Goal: Task Accomplishment & Management: Manage account settings

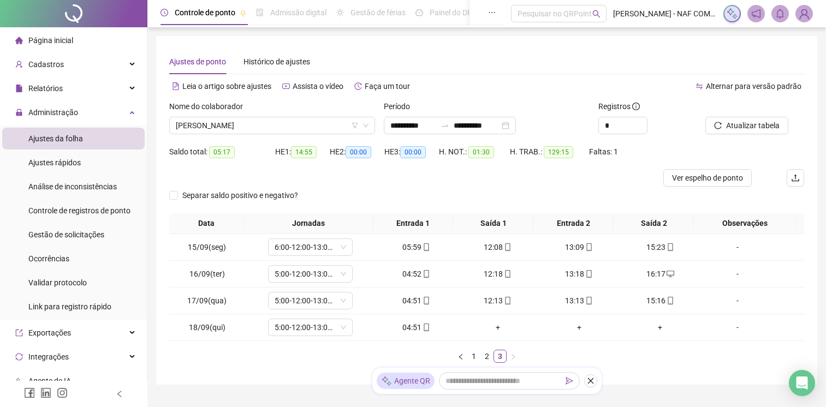
scroll to position [50, 0]
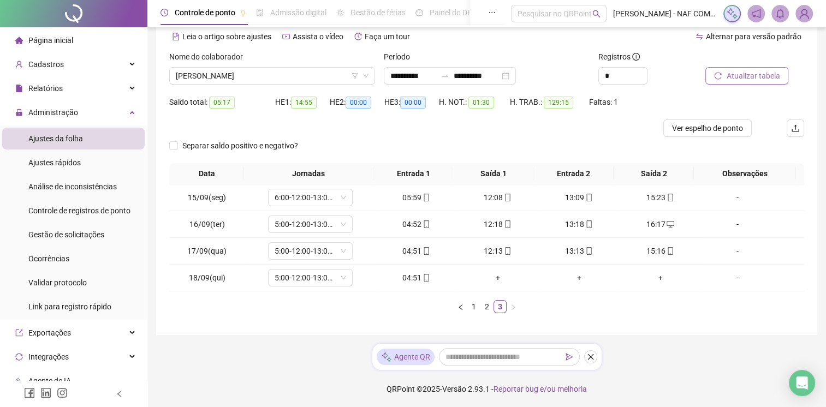
click at [739, 68] on button "Atualizar tabela" at bounding box center [746, 75] width 83 height 17
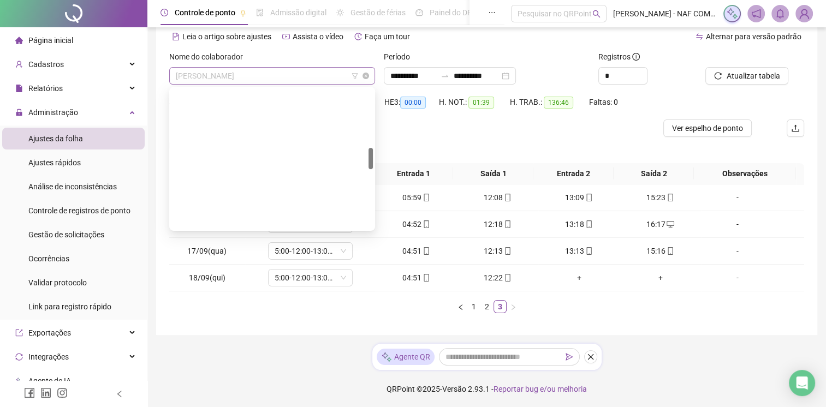
click at [296, 81] on span "[PERSON_NAME]" at bounding box center [272, 76] width 193 height 16
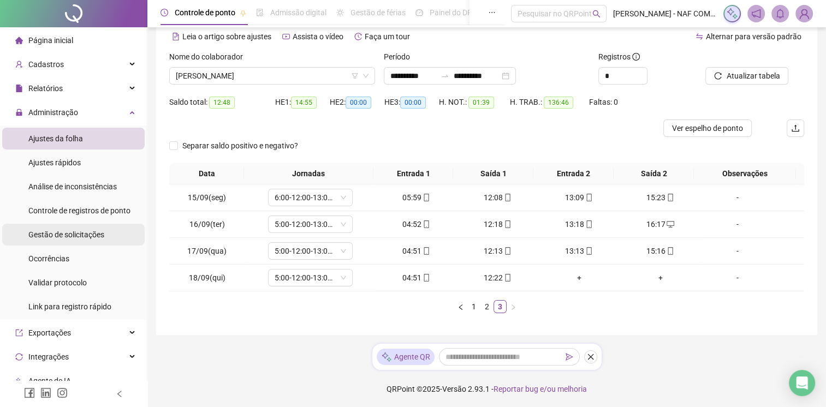
click at [74, 237] on span "Gestão de solicitações" at bounding box center [66, 234] width 76 height 9
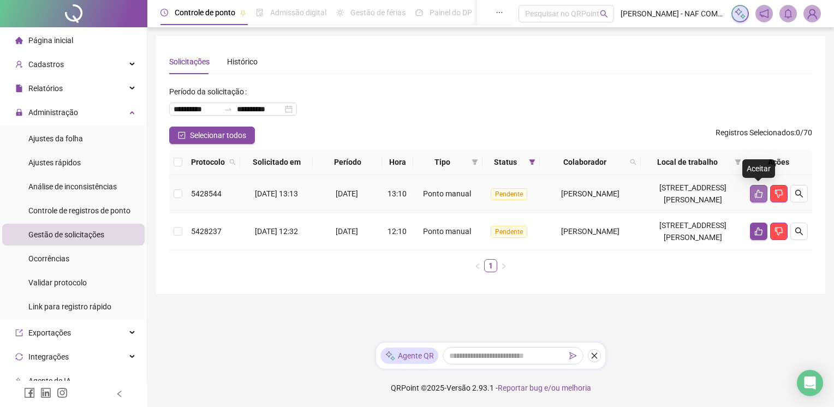
click at [755, 193] on icon "like" at bounding box center [759, 194] width 8 height 8
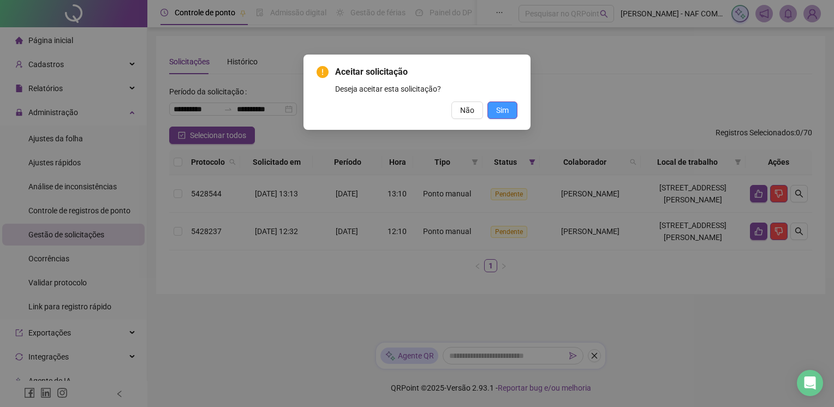
click at [502, 110] on span "Sim" at bounding box center [502, 110] width 13 height 12
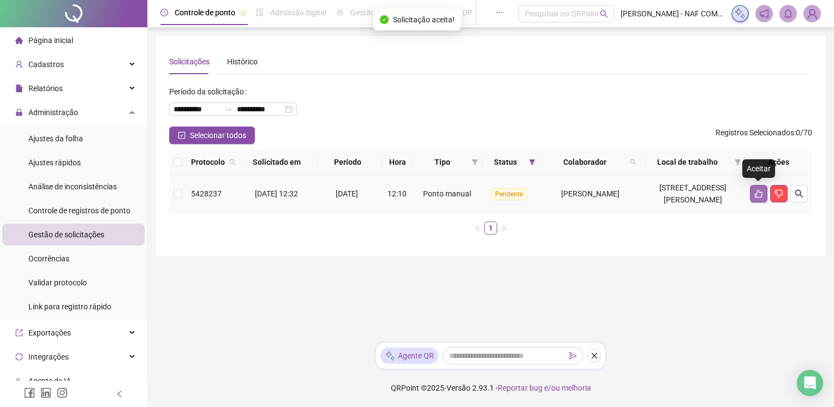
click at [760, 200] on button "button" at bounding box center [758, 193] width 17 height 17
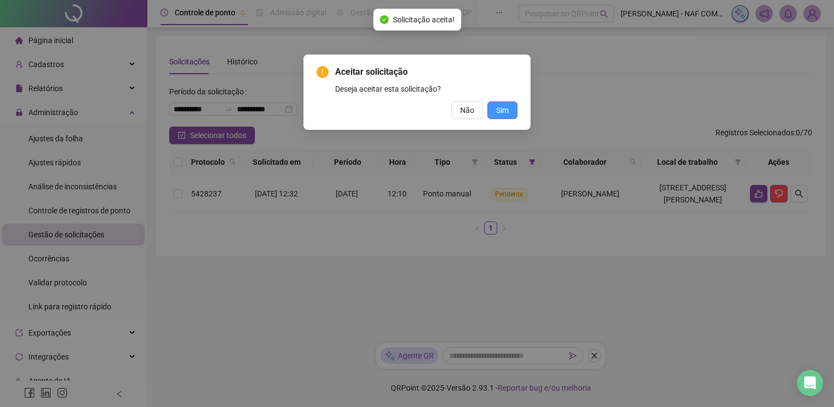
click at [498, 117] on button "Sim" at bounding box center [502, 110] width 30 height 17
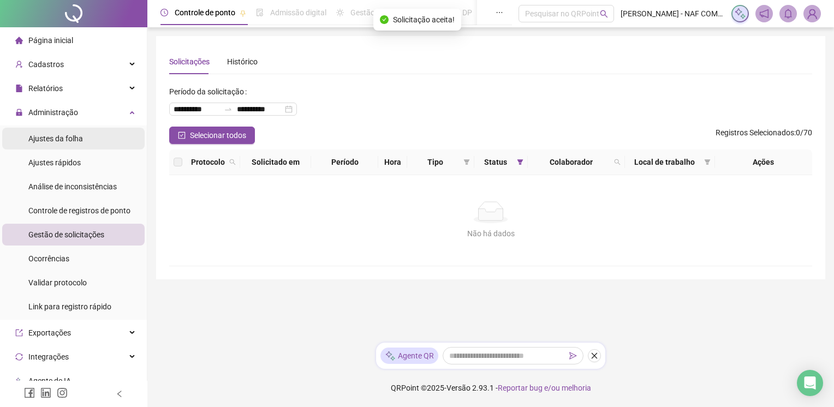
click at [71, 138] on span "Ajustes da folha" at bounding box center [55, 138] width 55 height 9
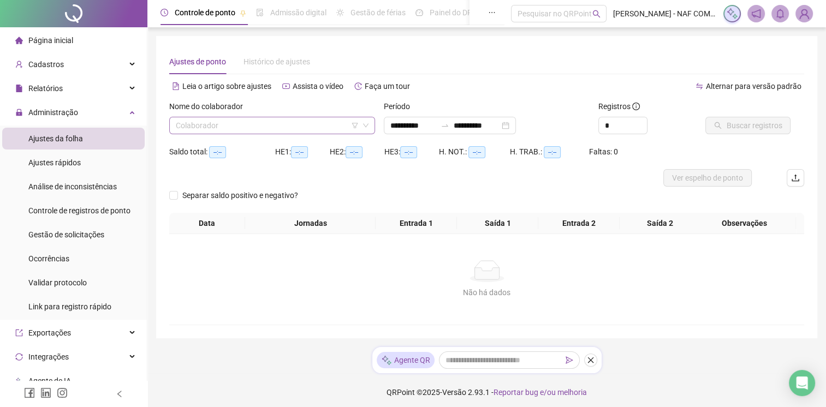
click at [212, 124] on input "search" at bounding box center [267, 125] width 183 height 16
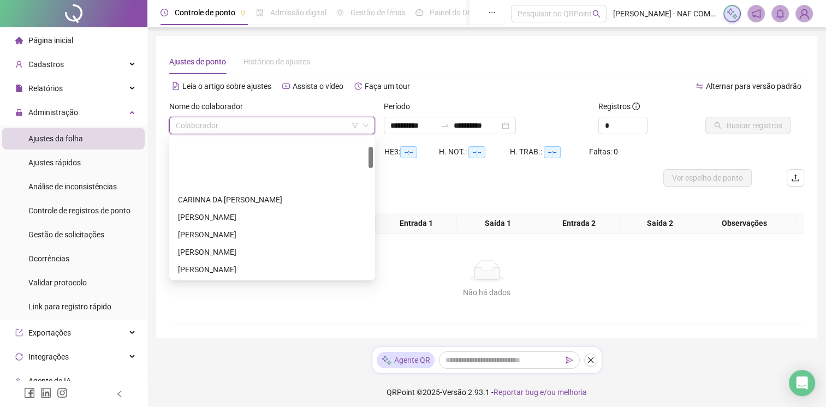
scroll to position [55, 0]
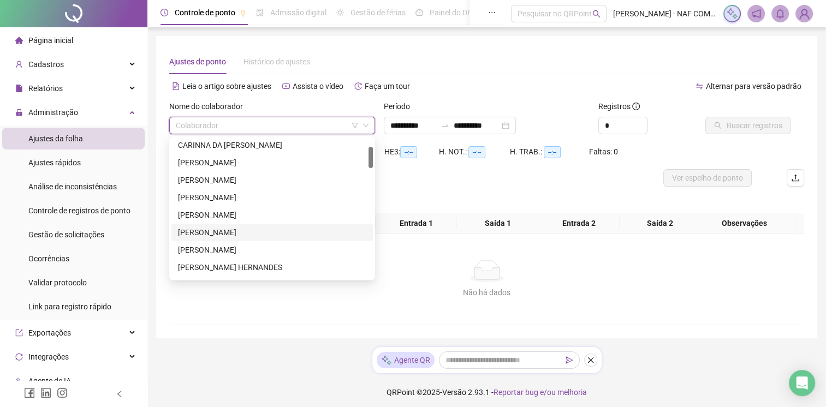
click at [246, 234] on div "[PERSON_NAME]" at bounding box center [272, 232] width 188 height 12
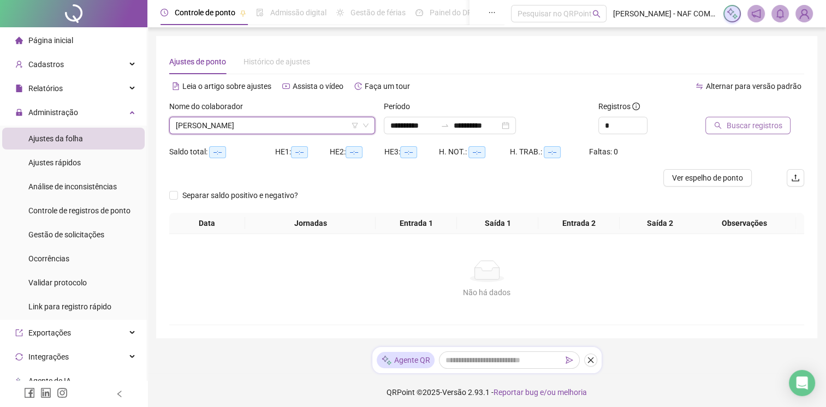
click at [755, 123] on span "Buscar registros" at bounding box center [754, 126] width 56 height 12
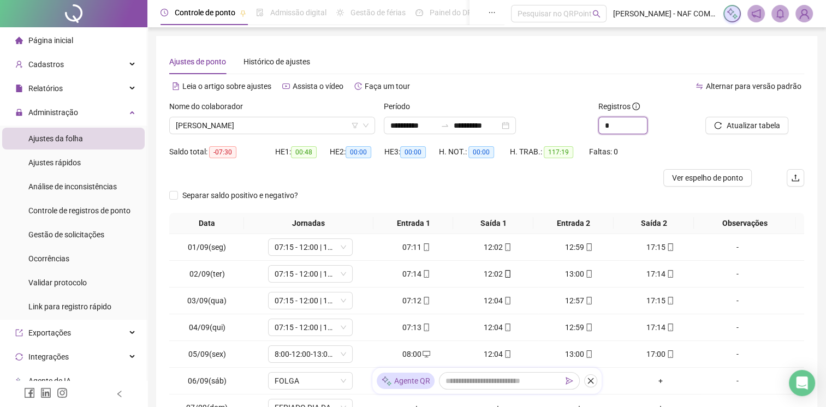
drag, startPoint x: 616, startPoint y: 123, endPoint x: 591, endPoint y: 132, distance: 26.1
click at [591, 132] on div "**********" at bounding box center [486, 121] width 643 height 43
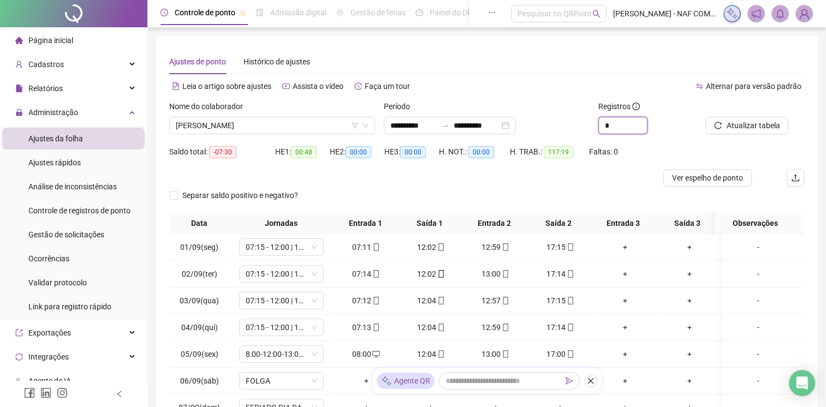
type input "*"
click at [750, 125] on span "Atualizar tabela" at bounding box center [752, 126] width 53 height 12
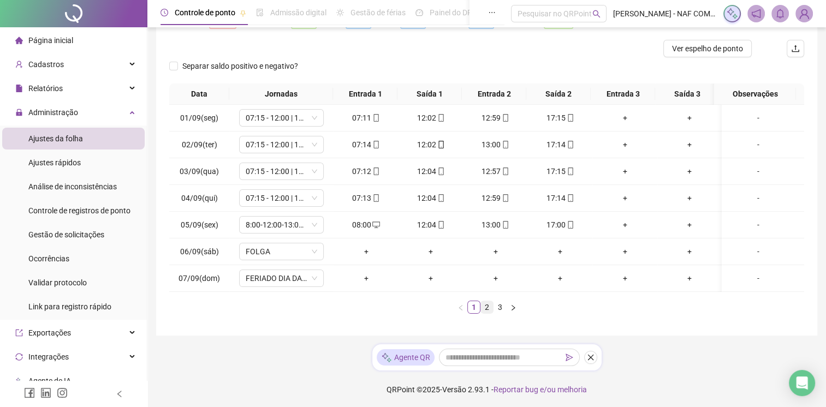
click at [492, 306] on link "2" at bounding box center [487, 307] width 12 height 12
click at [499, 312] on link "3" at bounding box center [500, 307] width 12 height 12
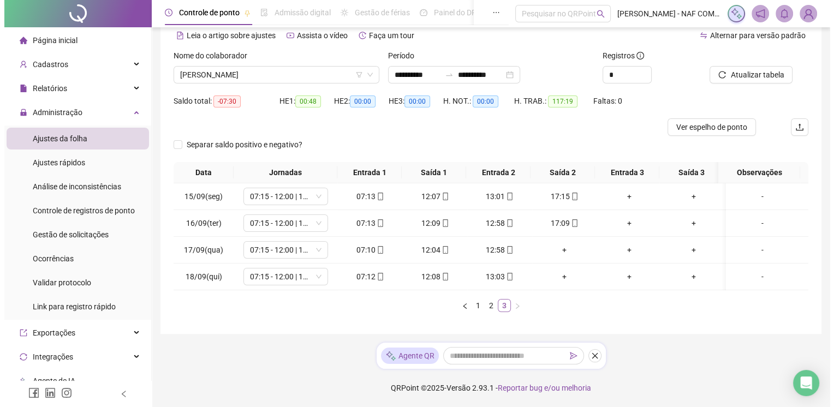
scroll to position [58, 0]
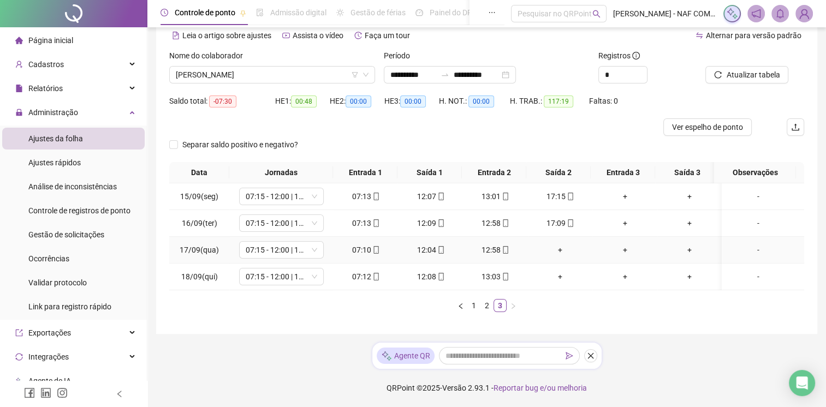
click at [558, 244] on div "+" at bounding box center [560, 250] width 56 height 12
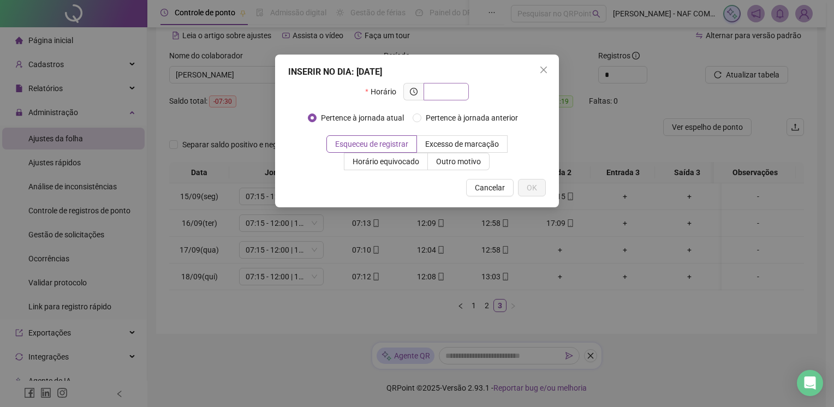
click at [436, 93] on input "text" at bounding box center [445, 92] width 30 height 12
type input "*****"
click at [530, 186] on span "OK" at bounding box center [532, 188] width 10 height 12
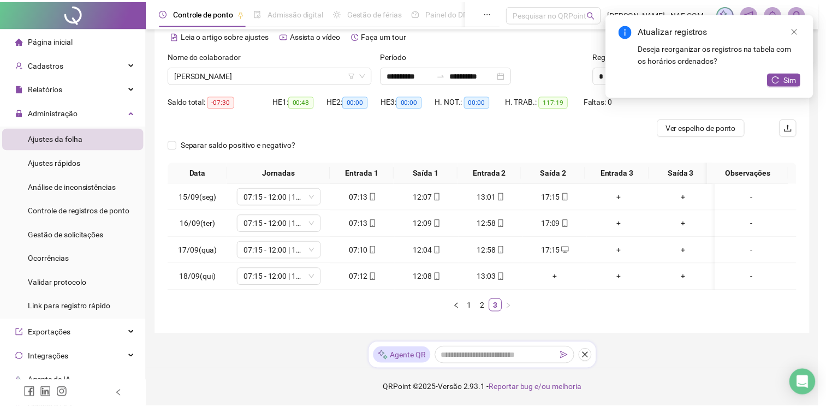
scroll to position [50, 0]
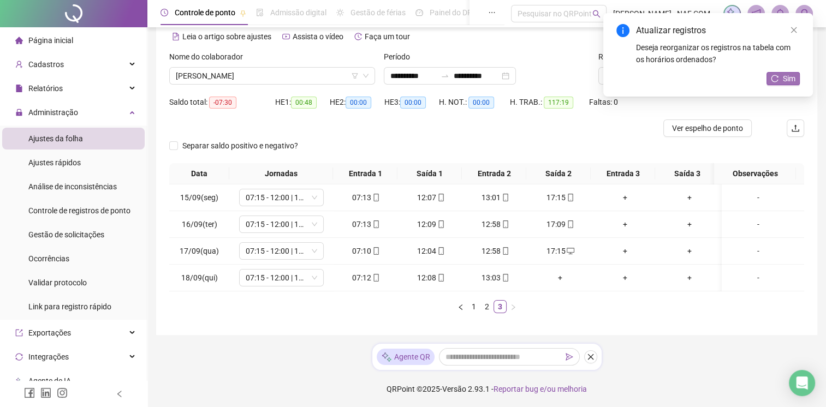
click at [779, 77] on button "Sim" at bounding box center [782, 78] width 33 height 13
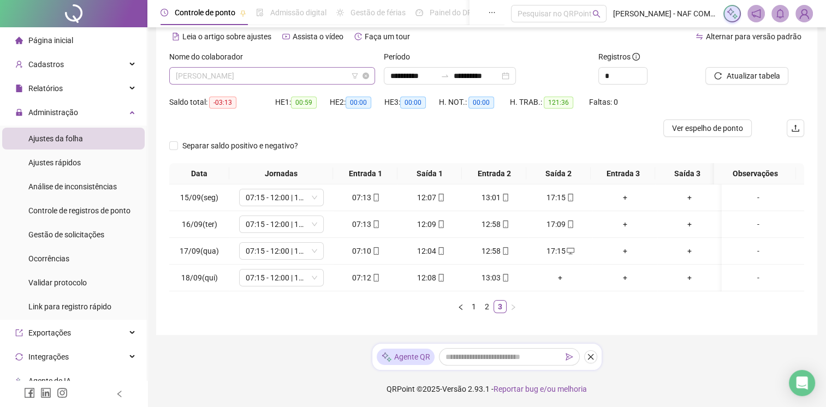
click at [262, 74] on span "[PERSON_NAME]" at bounding box center [272, 76] width 193 height 16
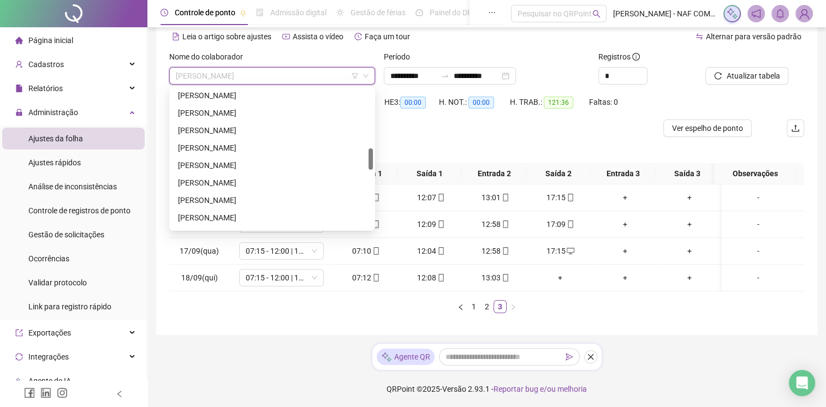
scroll to position [223, 0]
click at [208, 117] on div "[PERSON_NAME]" at bounding box center [272, 120] width 188 height 12
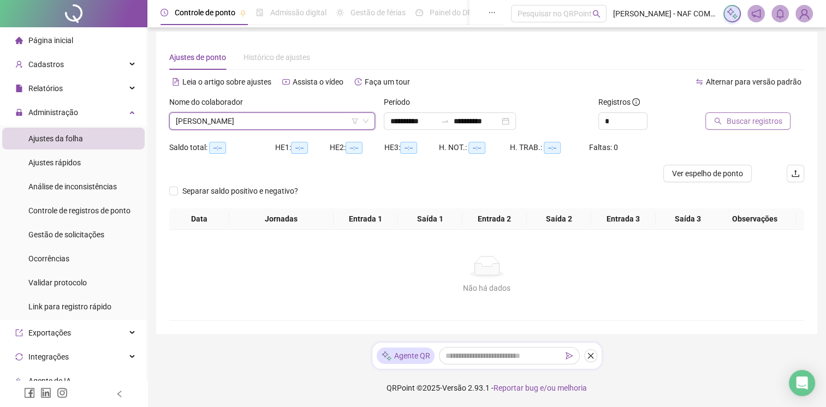
click at [715, 118] on icon "search" at bounding box center [717, 121] width 7 height 7
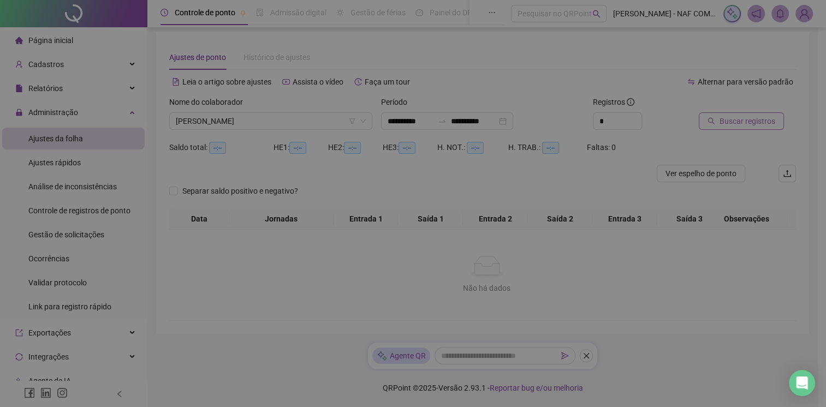
scroll to position [4, 0]
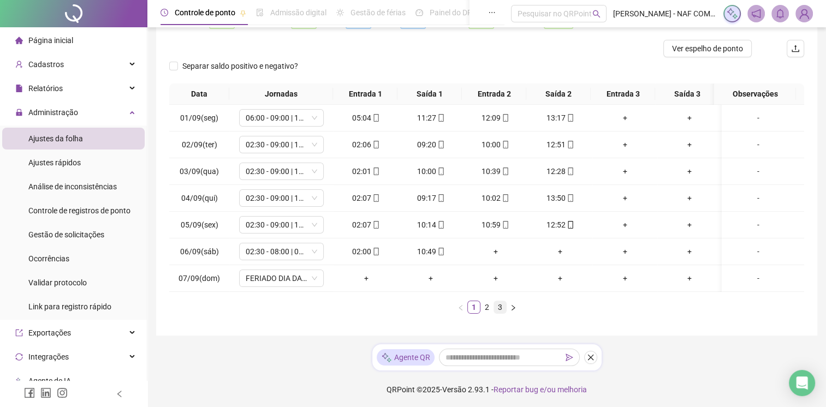
click at [502, 309] on link "3" at bounding box center [500, 307] width 12 height 12
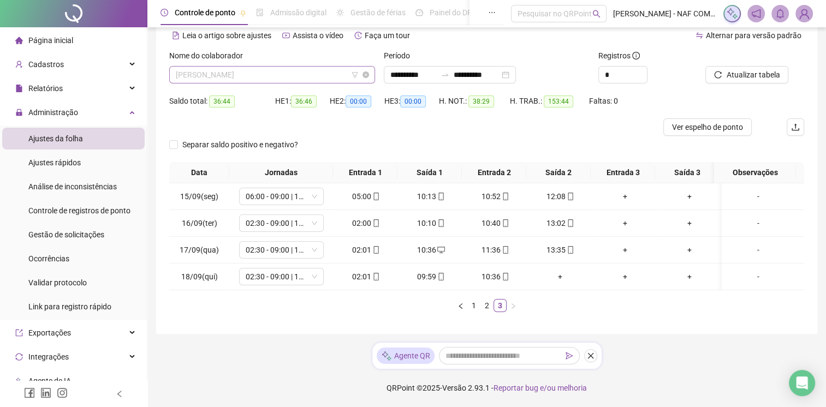
click at [262, 67] on span "[PERSON_NAME]" at bounding box center [272, 75] width 193 height 16
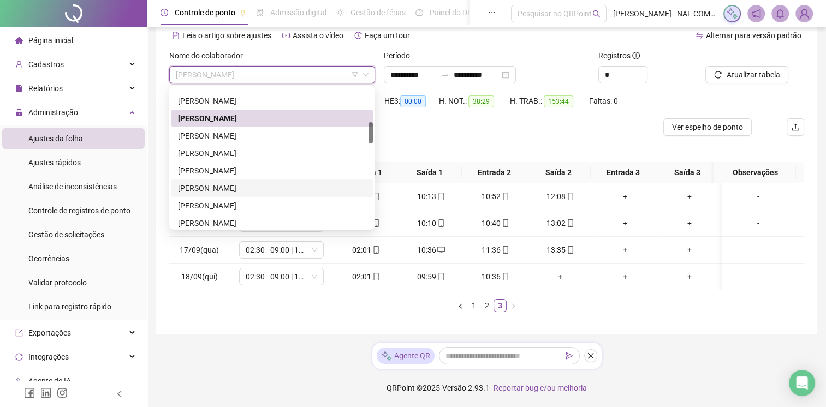
click at [214, 185] on div "[PERSON_NAME]" at bounding box center [272, 188] width 188 height 12
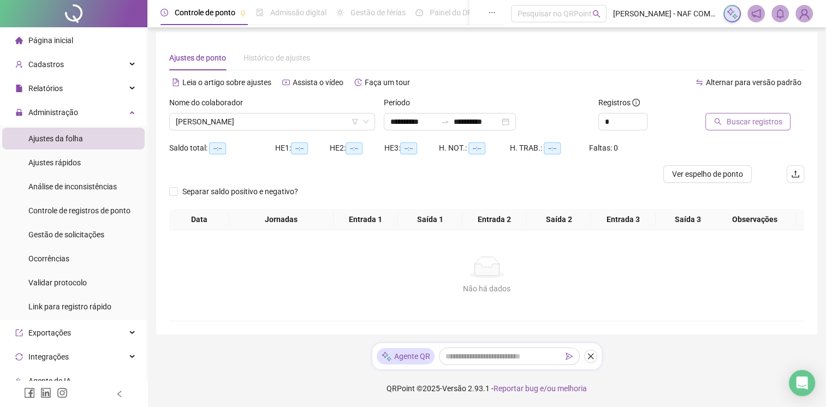
click at [756, 121] on span "Buscar registros" at bounding box center [754, 122] width 56 height 12
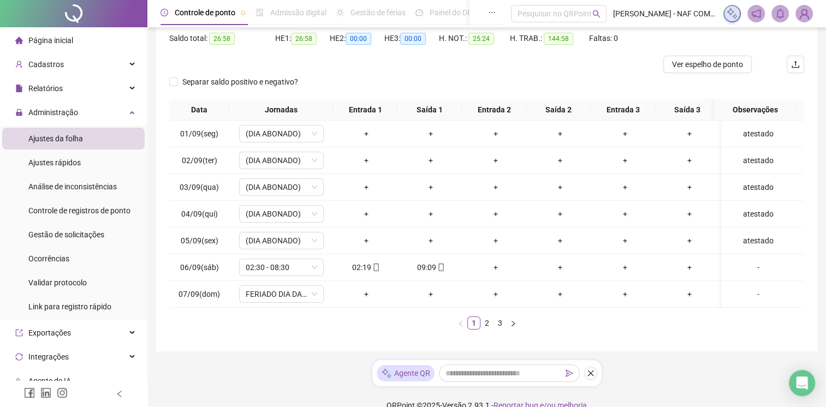
scroll to position [129, 0]
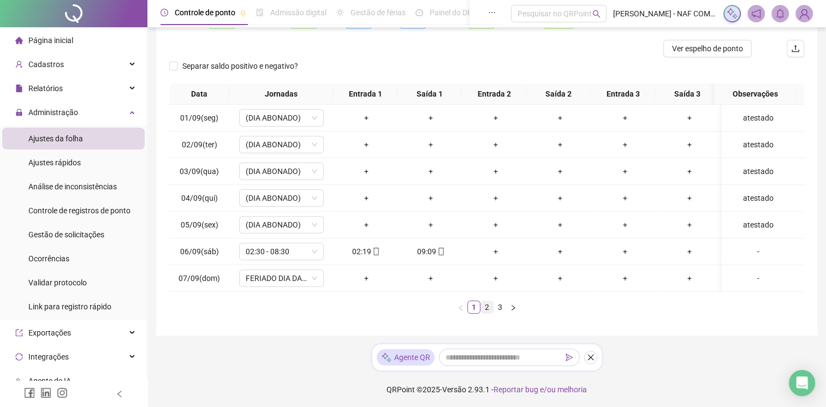
click at [487, 311] on link "2" at bounding box center [487, 307] width 12 height 12
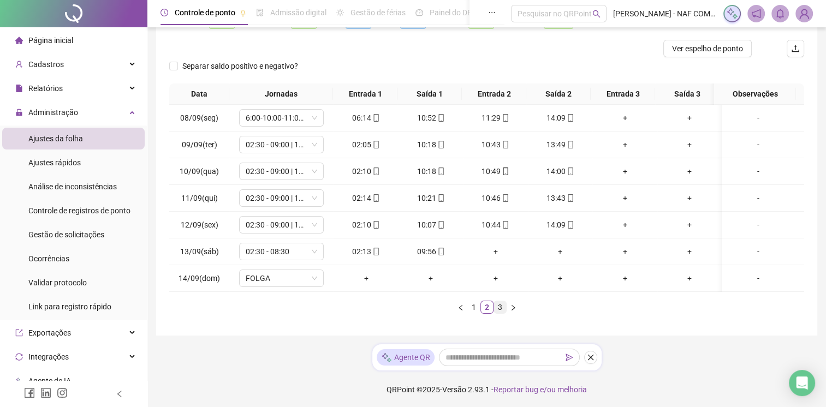
click at [504, 313] on link "3" at bounding box center [500, 307] width 12 height 12
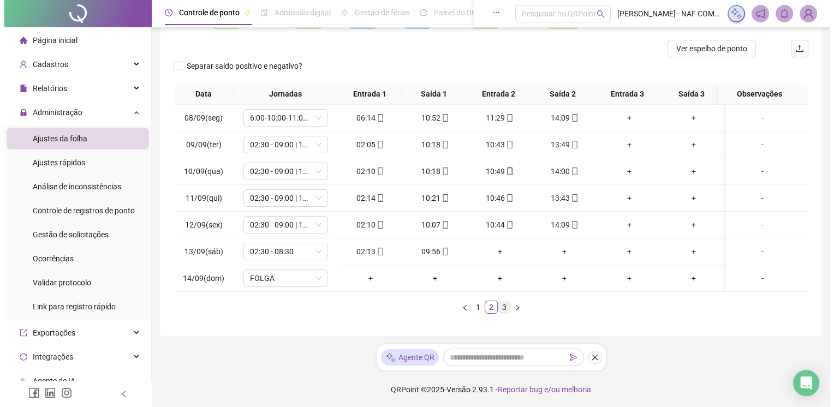
scroll to position [58, 0]
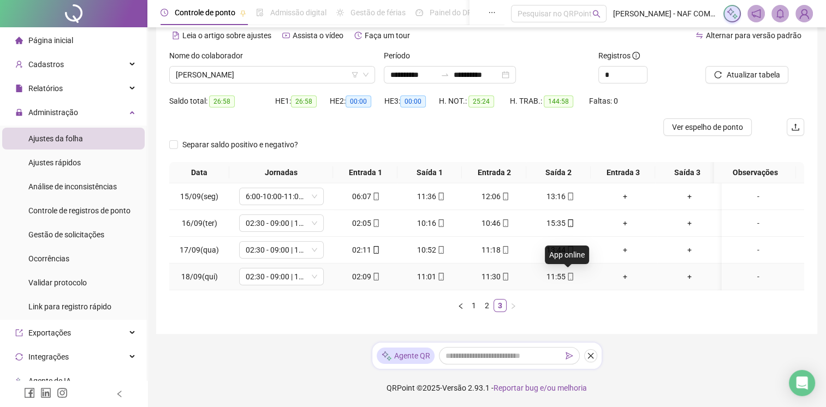
click at [567, 273] on icon "mobile" at bounding box center [571, 277] width 8 height 8
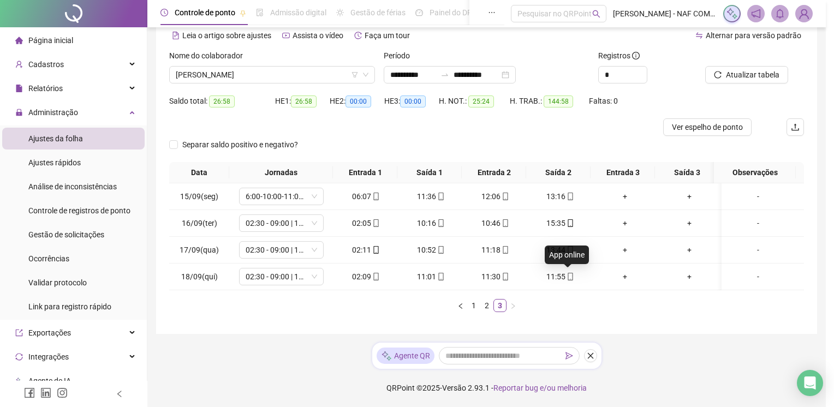
type input "**********"
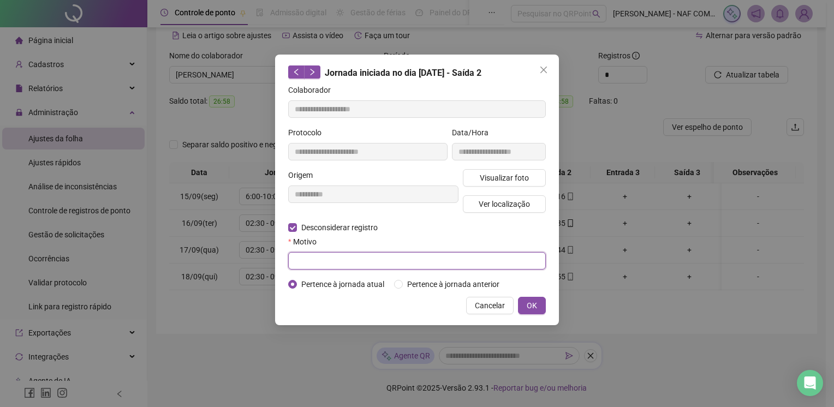
click at [348, 260] on input "text" at bounding box center [417, 260] width 258 height 17
type input "***"
click at [536, 303] on span "OK" at bounding box center [532, 306] width 10 height 12
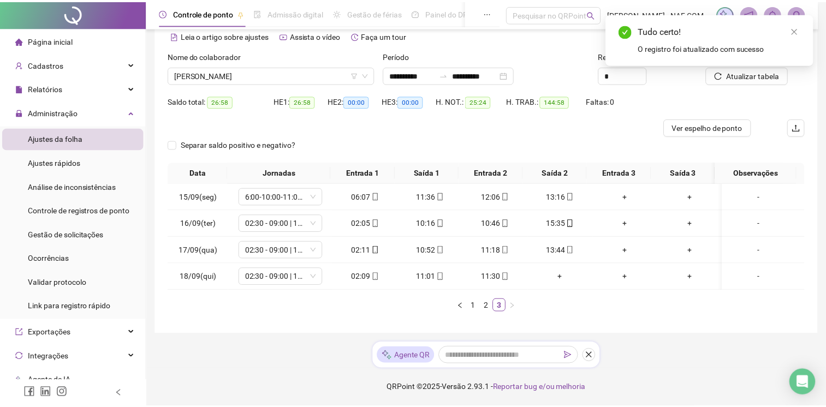
scroll to position [50, 0]
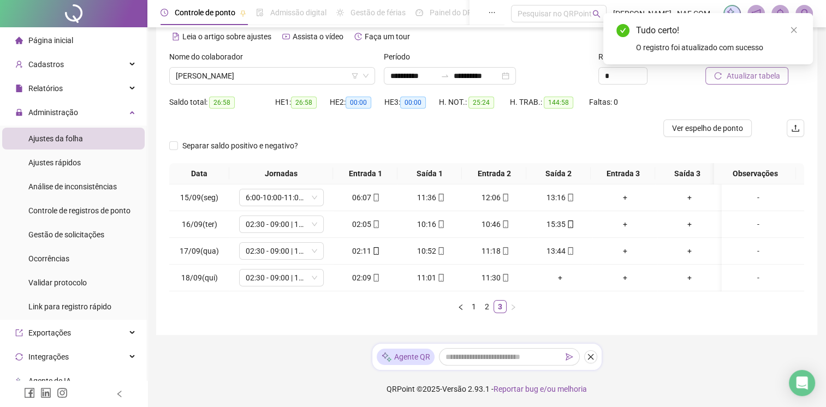
click at [762, 74] on span "Atualizar tabela" at bounding box center [752, 76] width 53 height 12
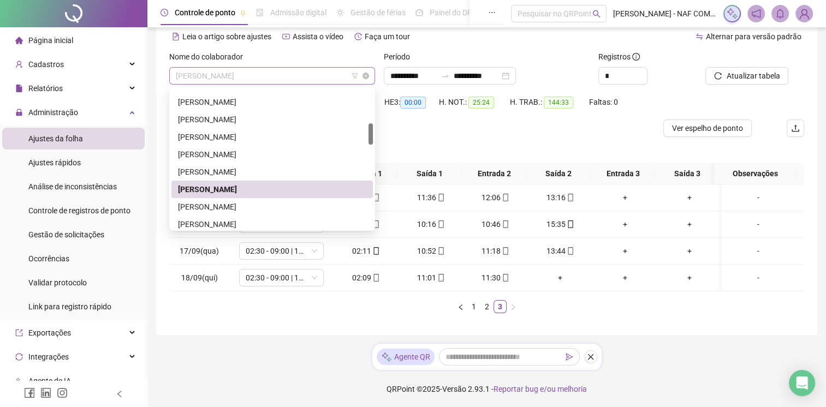
click at [257, 71] on span "[PERSON_NAME]" at bounding box center [272, 76] width 193 height 16
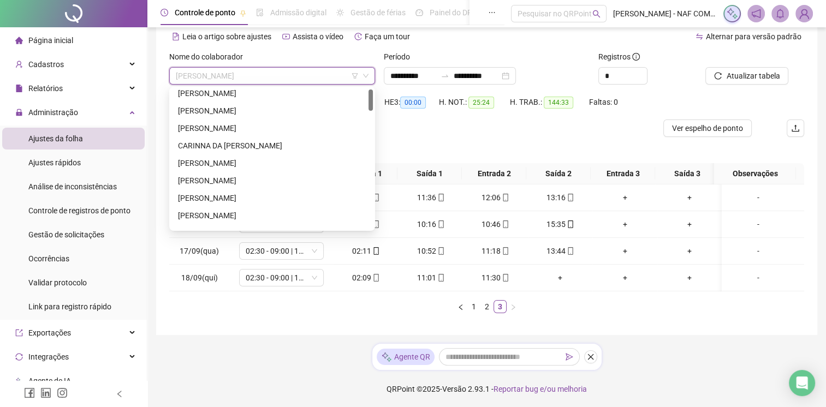
scroll to position [0, 0]
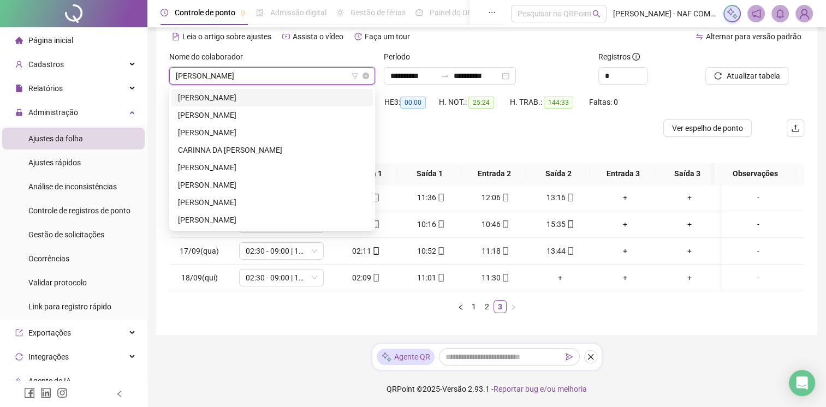
click at [266, 79] on span "[PERSON_NAME]" at bounding box center [272, 76] width 193 height 16
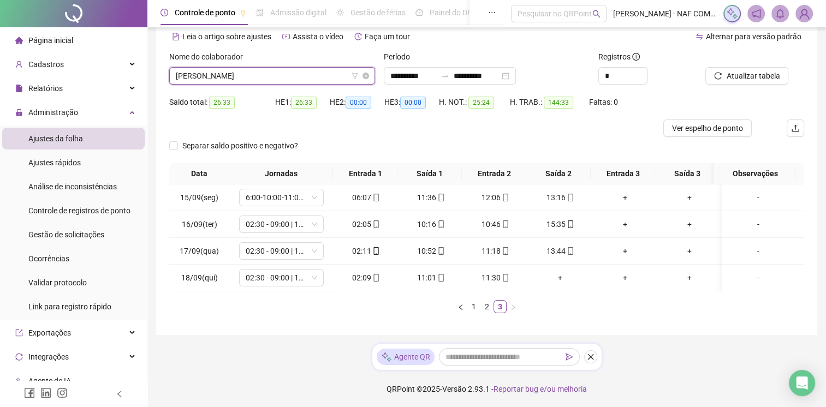
scroll to position [192, 0]
click at [266, 79] on span "[PERSON_NAME]" at bounding box center [272, 76] width 193 height 16
click at [55, 68] on span "Cadastros" at bounding box center [45, 64] width 35 height 9
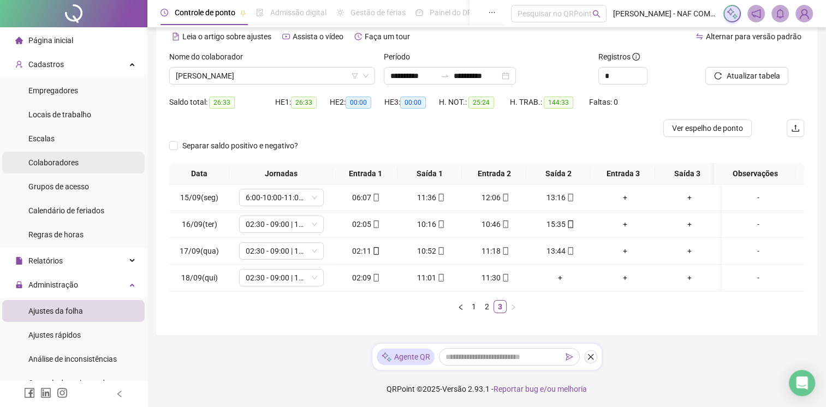
click at [67, 160] on span "Colaboradores" at bounding box center [53, 162] width 50 height 9
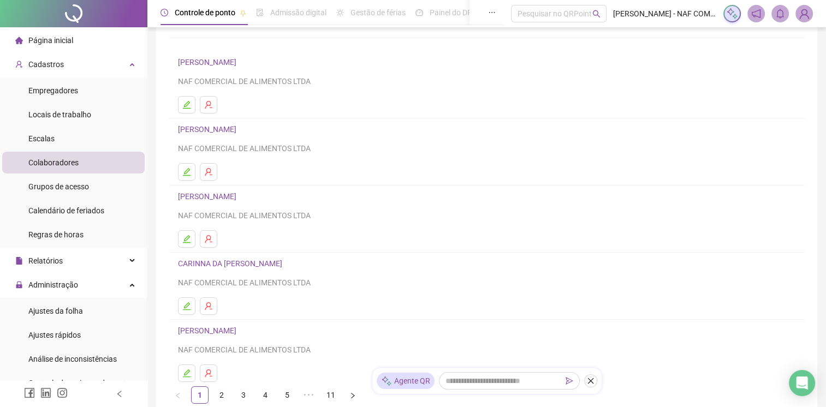
scroll to position [146, 0]
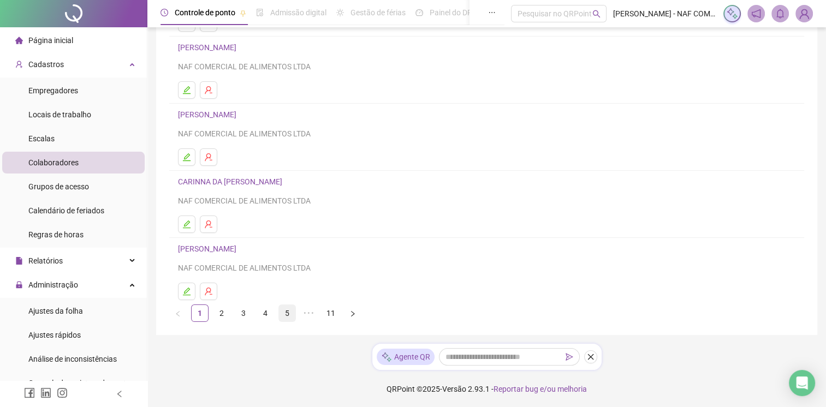
click at [289, 314] on link "5" at bounding box center [287, 313] width 16 height 16
click at [314, 317] on link "6" at bounding box center [309, 313] width 16 height 16
click at [312, 311] on link "7" at bounding box center [309, 313] width 16 height 16
click at [314, 313] on link "8" at bounding box center [309, 313] width 16 height 16
click at [314, 313] on link "9" at bounding box center [309, 313] width 16 height 16
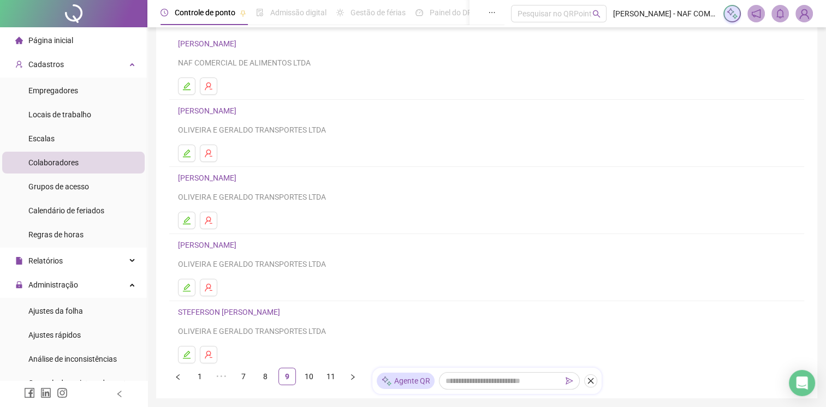
scroll to position [109, 0]
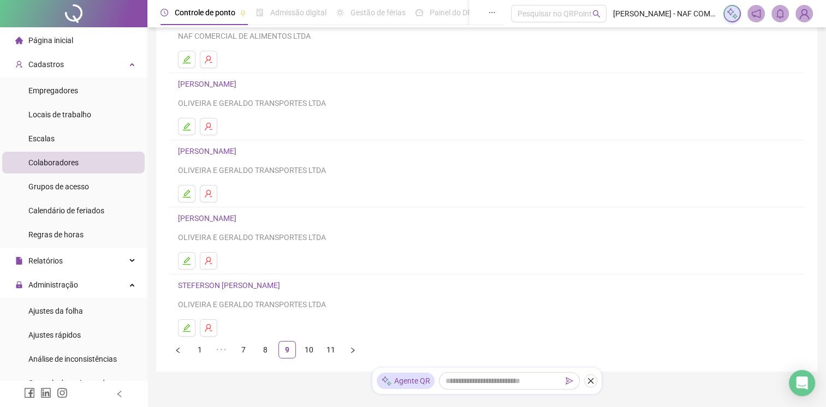
click at [227, 216] on link "[PERSON_NAME]" at bounding box center [209, 218] width 62 height 9
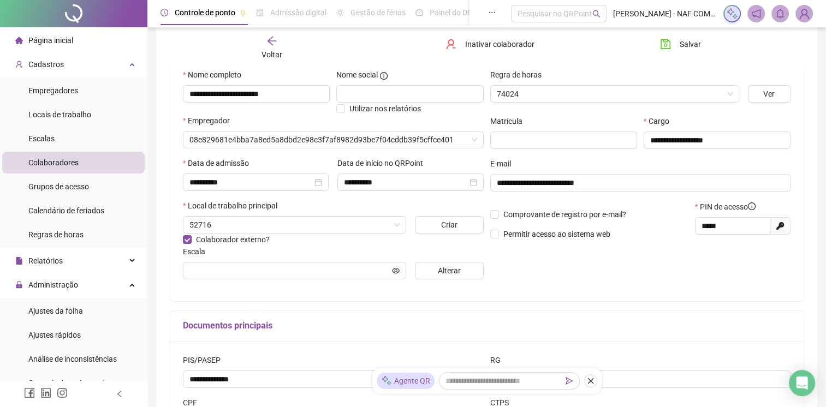
scroll to position [115, 0]
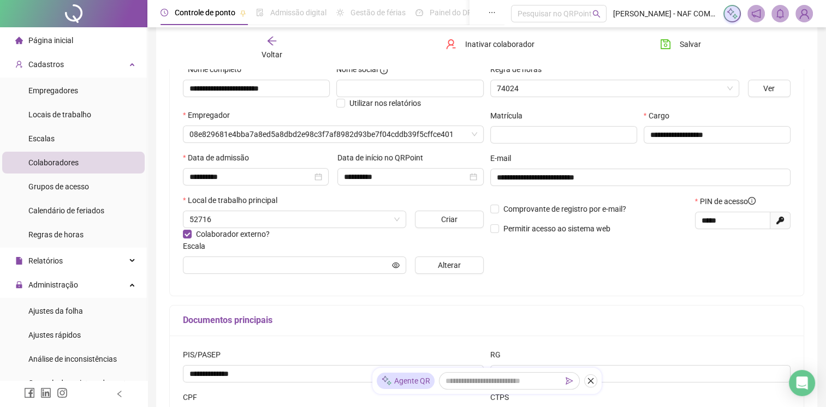
type input "**********"
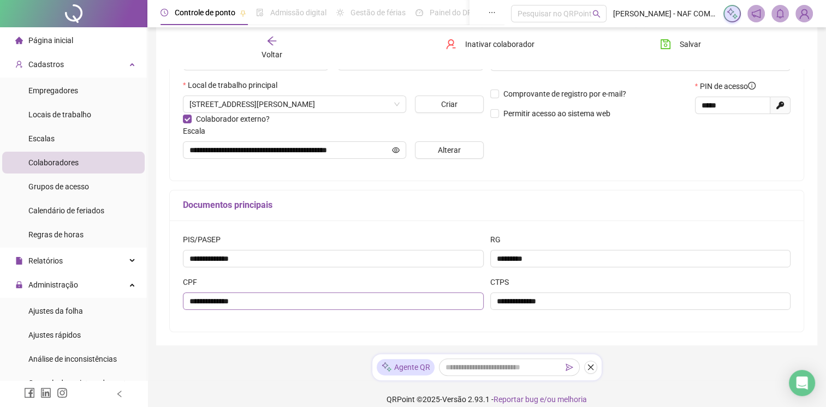
scroll to position [241, 0]
